Goal: Task Accomplishment & Management: Use online tool/utility

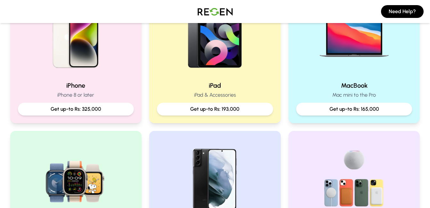
scroll to position [190, 0]
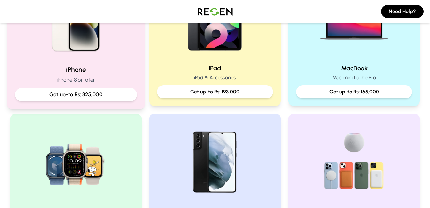
click at [102, 65] on h2 "iPhone" at bounding box center [76, 69] width 122 height 9
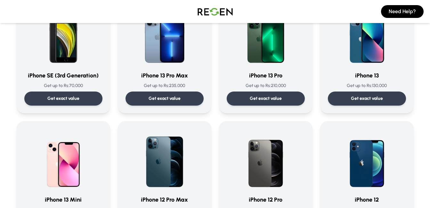
scroll to position [428, 0]
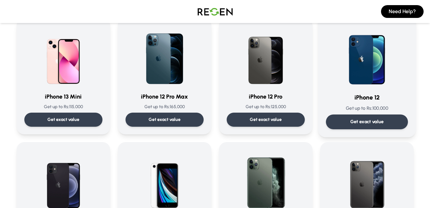
click at [364, 86] on img at bounding box center [367, 55] width 65 height 65
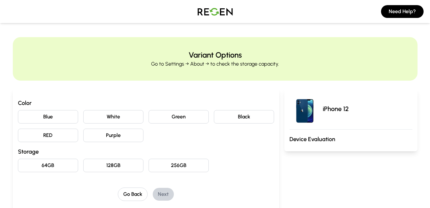
click at [54, 169] on button "64GB" at bounding box center [48, 165] width 60 height 13
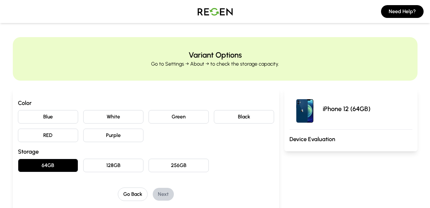
click at [58, 110] on button "Blue" at bounding box center [48, 116] width 60 height 13
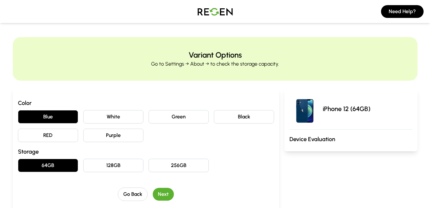
click at [161, 194] on button "Next" at bounding box center [163, 194] width 21 height 13
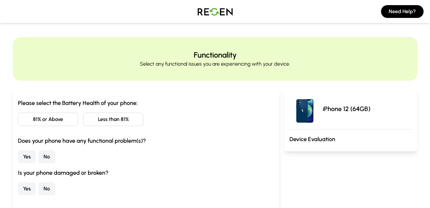
click at [47, 120] on button "81% or Above" at bounding box center [48, 119] width 60 height 13
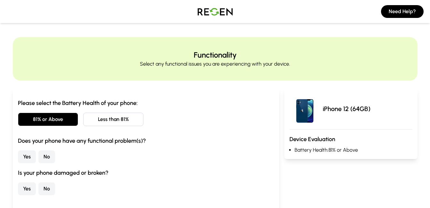
click at [49, 156] on button "No" at bounding box center [46, 156] width 17 height 13
click at [53, 188] on button "No" at bounding box center [46, 189] width 17 height 13
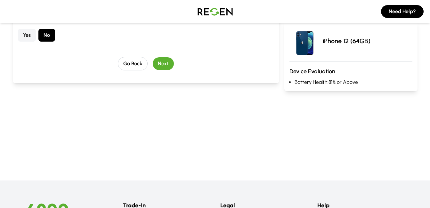
scroll to position [155, 0]
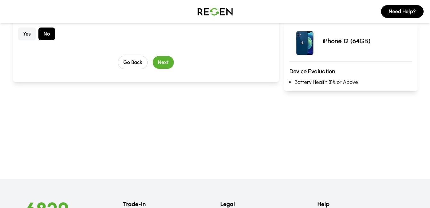
click at [165, 61] on button "Next" at bounding box center [163, 62] width 21 height 13
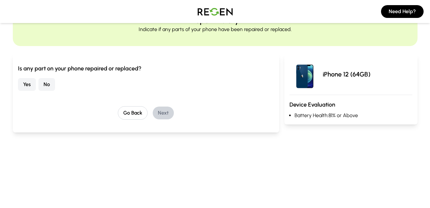
scroll to position [0, 0]
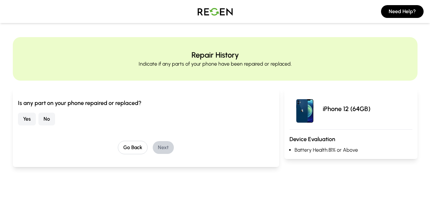
click at [44, 116] on button "No" at bounding box center [46, 119] width 17 height 13
click at [171, 148] on button "Next" at bounding box center [163, 147] width 21 height 13
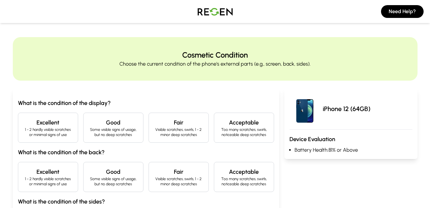
click at [103, 126] on h4 "Good" at bounding box center [113, 122] width 49 height 9
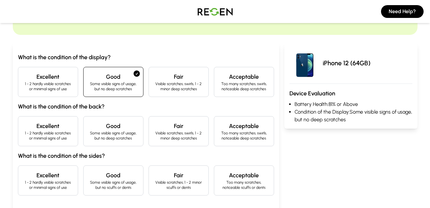
scroll to position [63, 0]
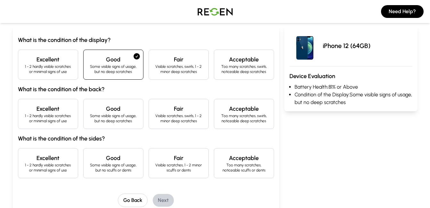
drag, startPoint x: 108, startPoint y: 114, endPoint x: 128, endPoint y: 155, distance: 46.1
click at [108, 114] on p "Some visible signs of usage, but no deep scratches" at bounding box center [113, 118] width 49 height 10
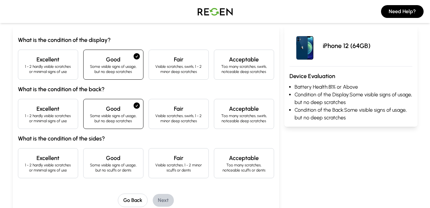
click at [131, 158] on h4 "Good" at bounding box center [113, 158] width 49 height 9
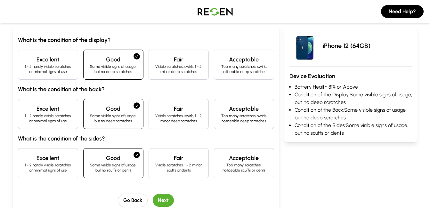
click at [132, 165] on p "Some visible signs of usage, but no scuffs or dents" at bounding box center [113, 168] width 49 height 10
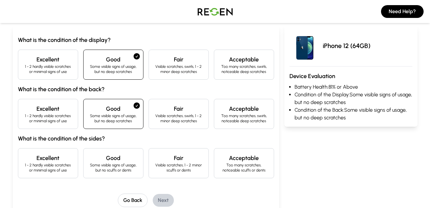
click at [172, 154] on h4 "Fair" at bounding box center [178, 158] width 49 height 9
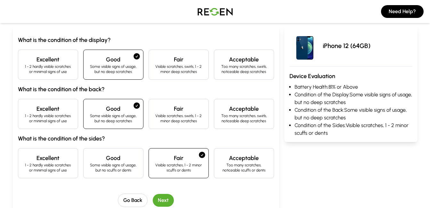
click at [167, 203] on button "Next" at bounding box center [163, 200] width 21 height 13
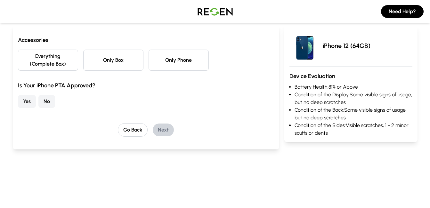
click at [195, 61] on button "Only Phone" at bounding box center [179, 60] width 60 height 21
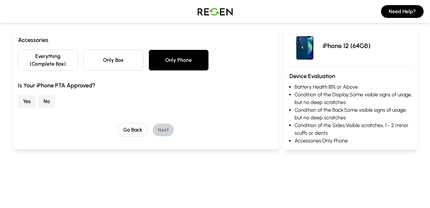
click at [30, 102] on button "Yes" at bounding box center [27, 101] width 18 height 13
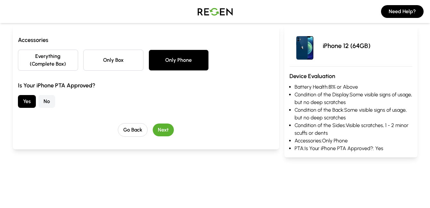
click at [162, 130] on button "Next" at bounding box center [163, 130] width 21 height 13
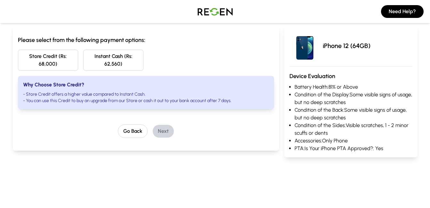
drag, startPoint x: 142, startPoint y: 56, endPoint x: 104, endPoint y: 74, distance: 41.7
click at [97, 61] on button "Instant Cash (Rs: 62,560)" at bounding box center [113, 60] width 60 height 21
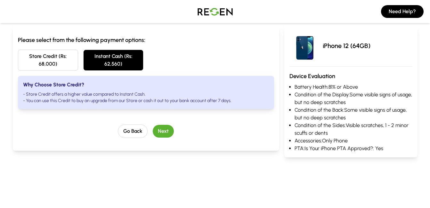
click at [163, 133] on button "Next" at bounding box center [163, 131] width 21 height 13
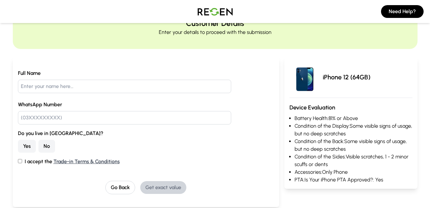
scroll to position [0, 0]
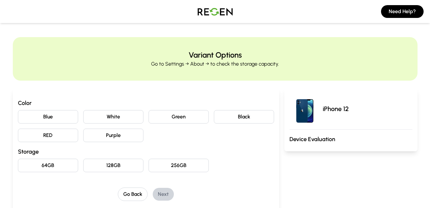
click at [58, 165] on button "64GB" at bounding box center [48, 165] width 60 height 13
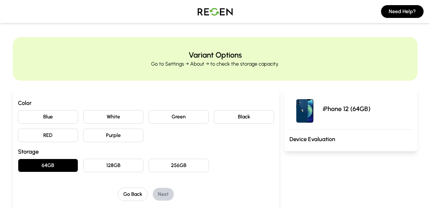
click at [65, 111] on button "Blue" at bounding box center [48, 116] width 60 height 13
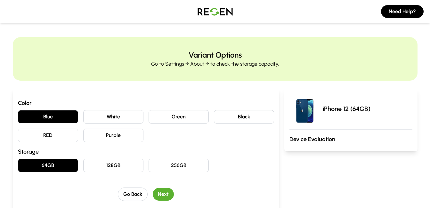
click at [161, 195] on button "Next" at bounding box center [163, 194] width 21 height 13
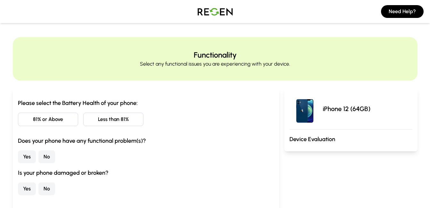
click at [75, 121] on button "81% or Above" at bounding box center [48, 119] width 60 height 13
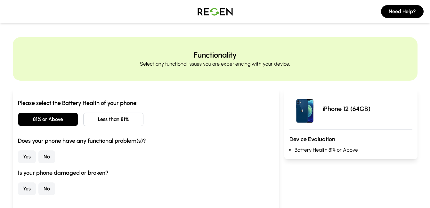
click at [25, 161] on button "Yes" at bounding box center [27, 156] width 18 height 13
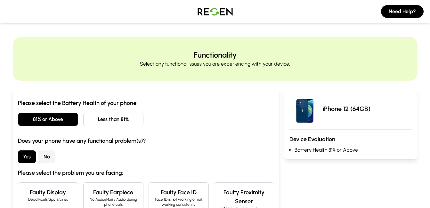
click at [49, 153] on button "No" at bounding box center [46, 156] width 17 height 13
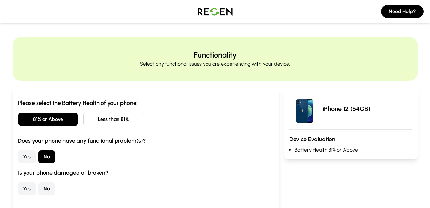
click at [44, 184] on button "No" at bounding box center [46, 189] width 17 height 13
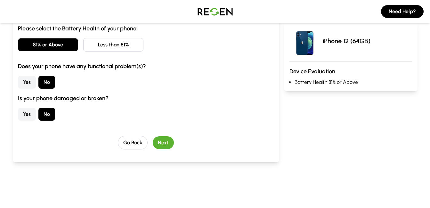
click at [166, 148] on button "Next" at bounding box center [163, 142] width 21 height 13
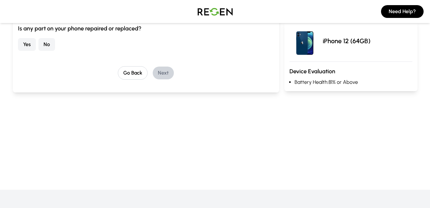
click at [45, 47] on button "No" at bounding box center [46, 44] width 17 height 13
click at [163, 74] on button "Next" at bounding box center [163, 73] width 21 height 13
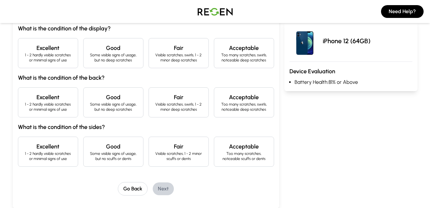
click at [41, 48] on h4 "Excellent" at bounding box center [47, 48] width 49 height 9
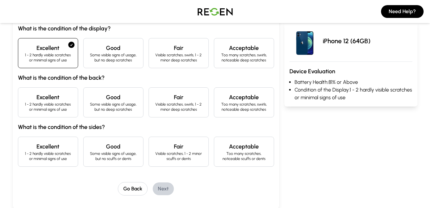
drag, startPoint x: 45, startPoint y: 99, endPoint x: 100, endPoint y: 156, distance: 79.5
click at [45, 100] on h4 "Excellent" at bounding box center [47, 97] width 49 height 9
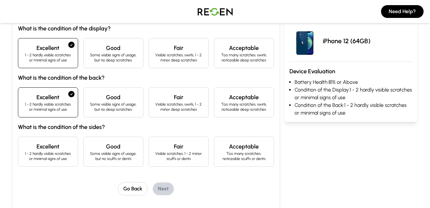
click at [113, 162] on div "Good Some visible signs of usage, but no scuffs or dents" at bounding box center [113, 152] width 60 height 30
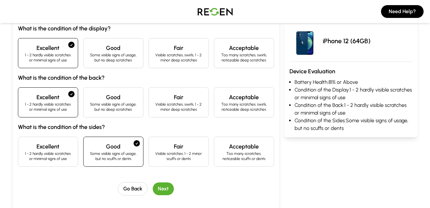
click at [158, 186] on button "Next" at bounding box center [163, 189] width 21 height 13
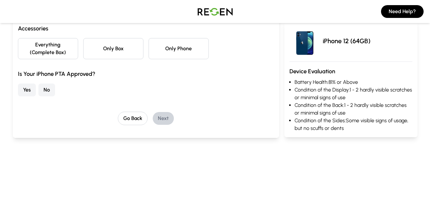
drag, startPoint x: 186, startPoint y: 49, endPoint x: 66, endPoint y: 69, distance: 121.0
click at [183, 50] on button "Only Phone" at bounding box center [179, 48] width 60 height 21
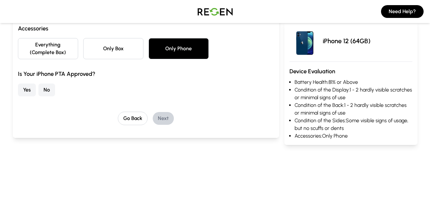
click at [18, 87] on button "Yes" at bounding box center [27, 90] width 18 height 13
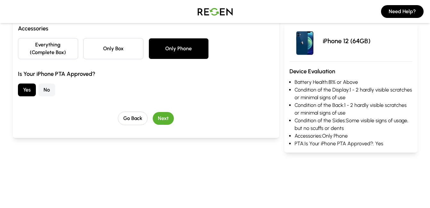
click at [159, 117] on button "Next" at bounding box center [163, 118] width 21 height 13
